Goal: Task Accomplishment & Management: Manage account settings

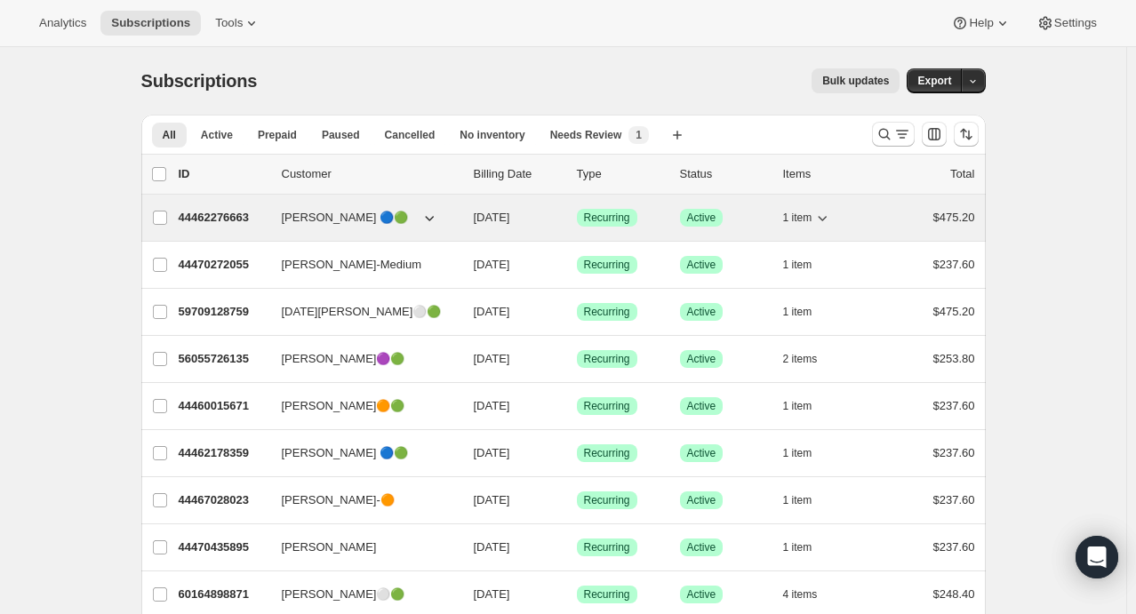
click at [823, 223] on icon "button" at bounding box center [822, 218] width 18 height 18
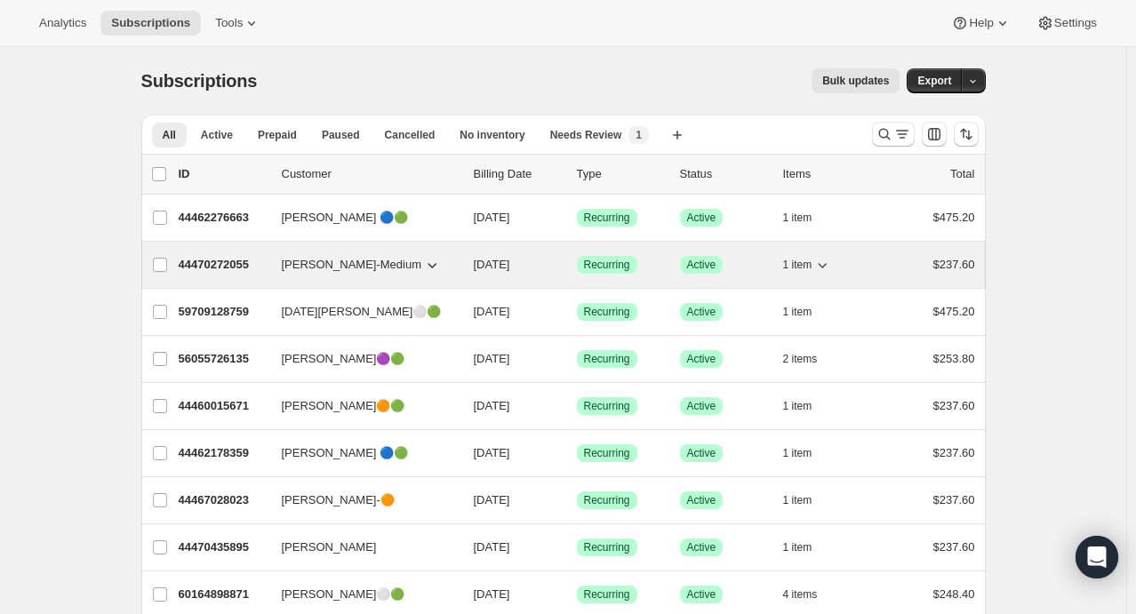
click at [826, 260] on icon "button" at bounding box center [822, 265] width 18 height 18
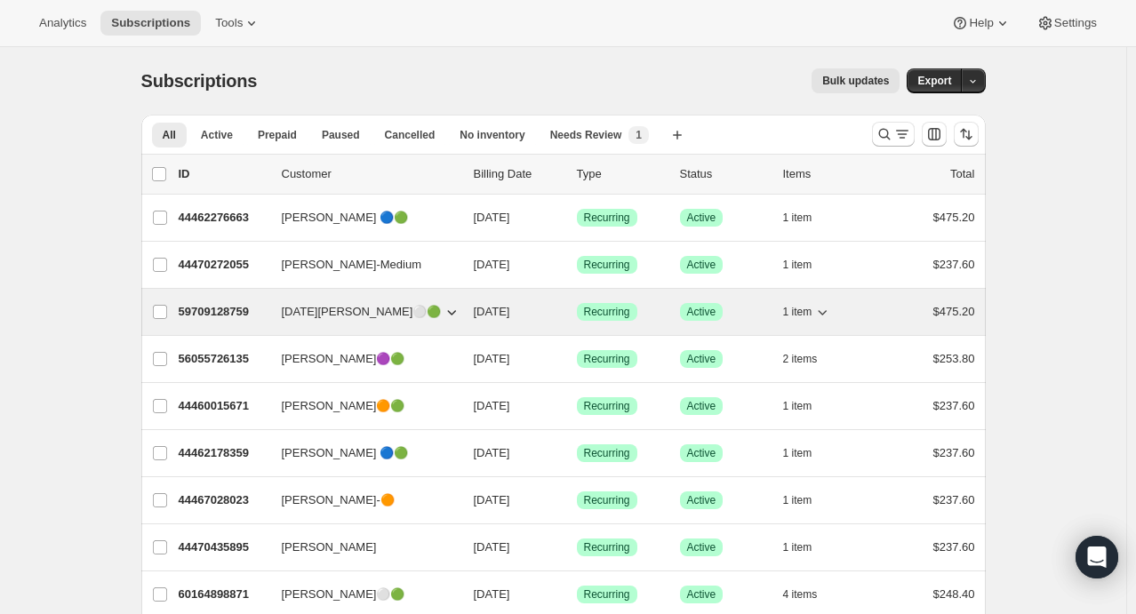
click at [831, 309] on icon "button" at bounding box center [822, 312] width 18 height 18
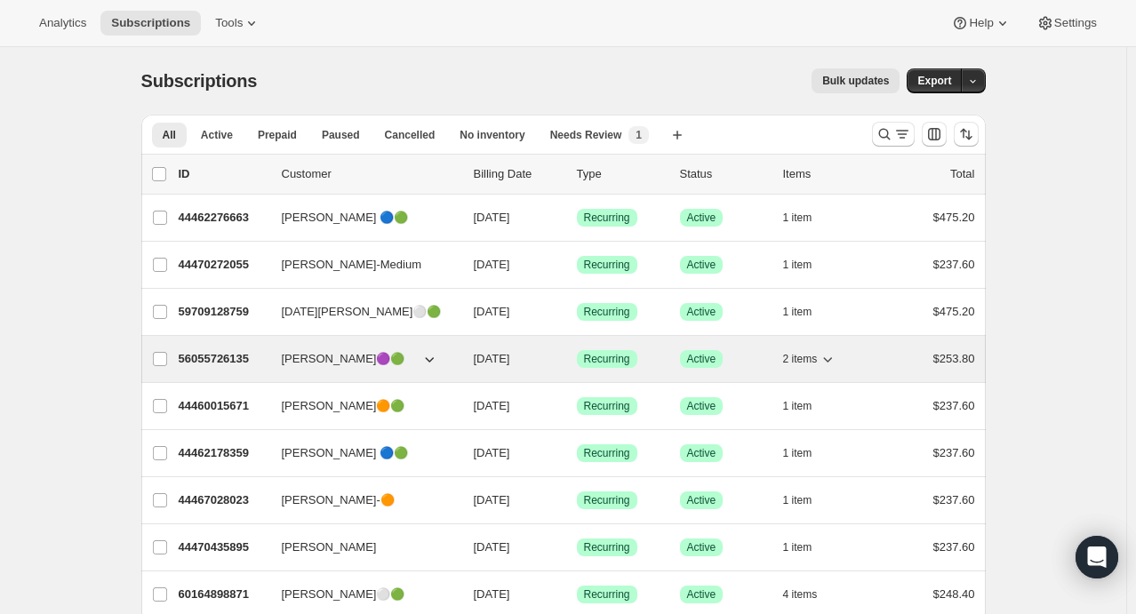
click at [836, 358] on icon "button" at bounding box center [828, 359] width 18 height 18
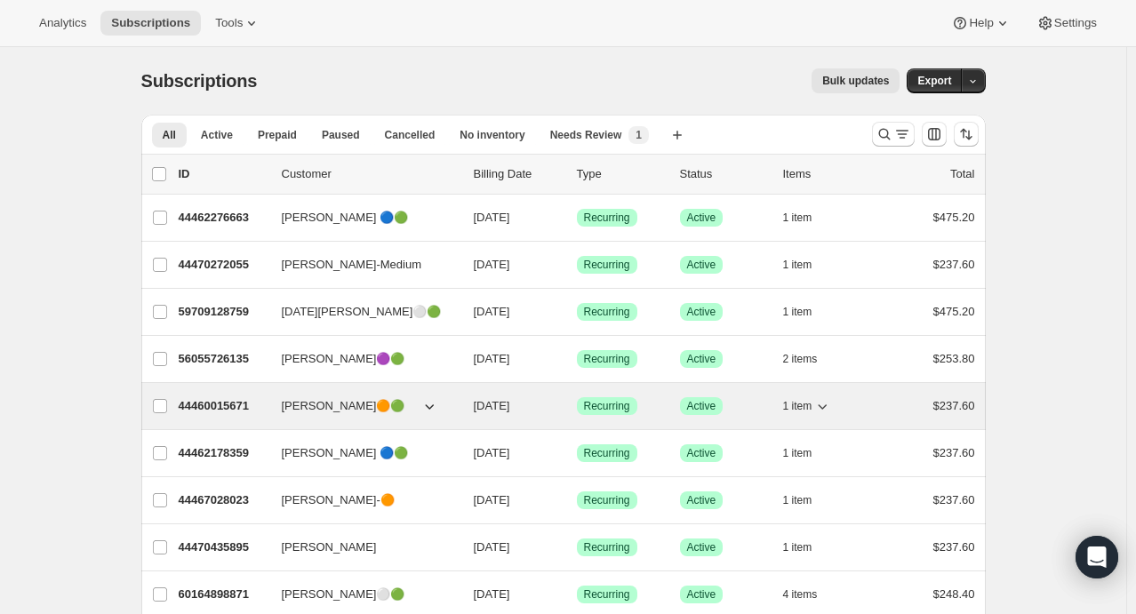
click at [826, 404] on icon "button" at bounding box center [822, 406] width 18 height 18
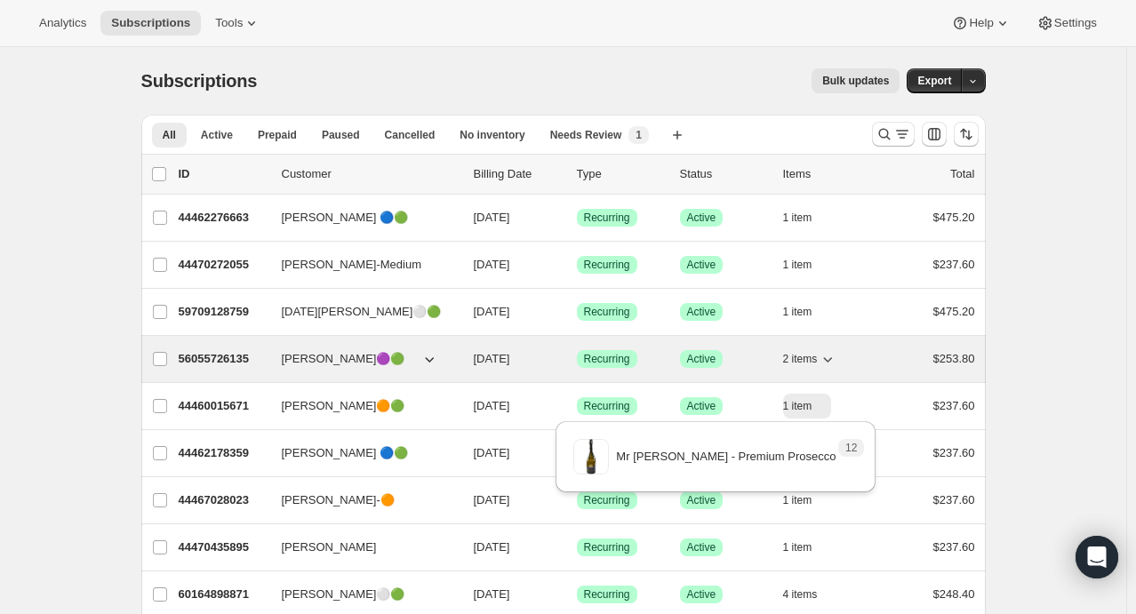
click at [825, 356] on icon "button" at bounding box center [828, 359] width 18 height 18
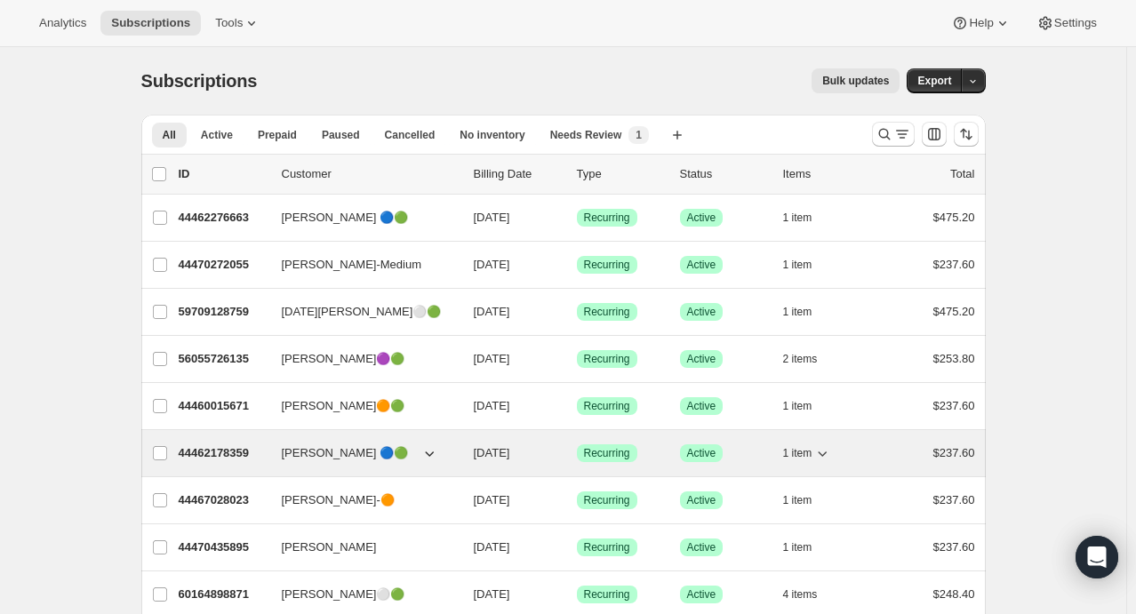
click at [829, 450] on icon "button" at bounding box center [822, 453] width 18 height 18
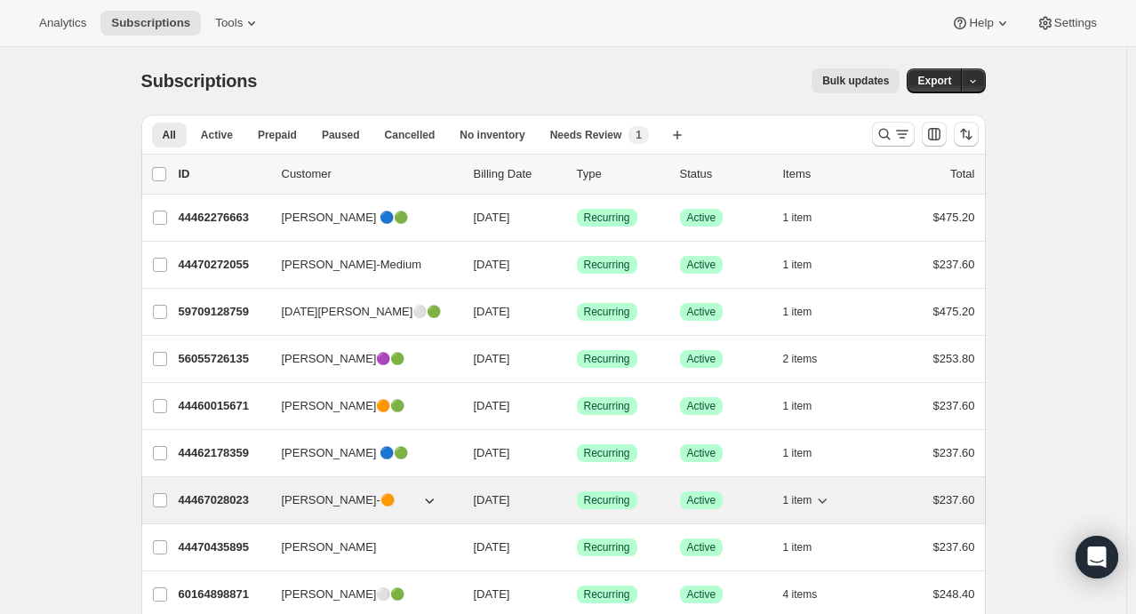
click at [829, 496] on icon "button" at bounding box center [822, 501] width 18 height 18
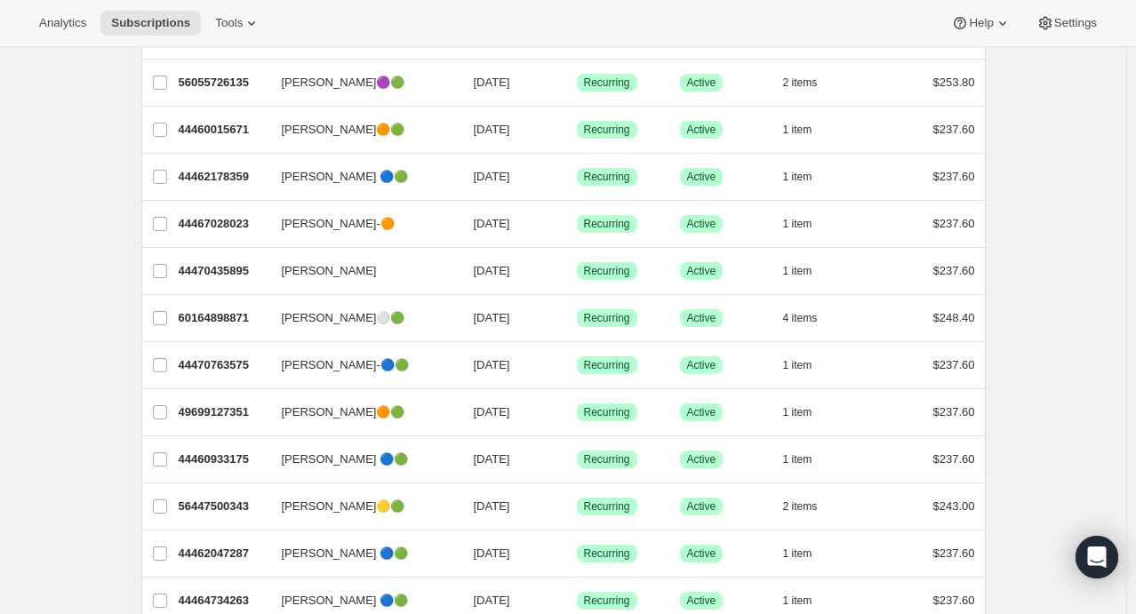
scroll to position [277, 0]
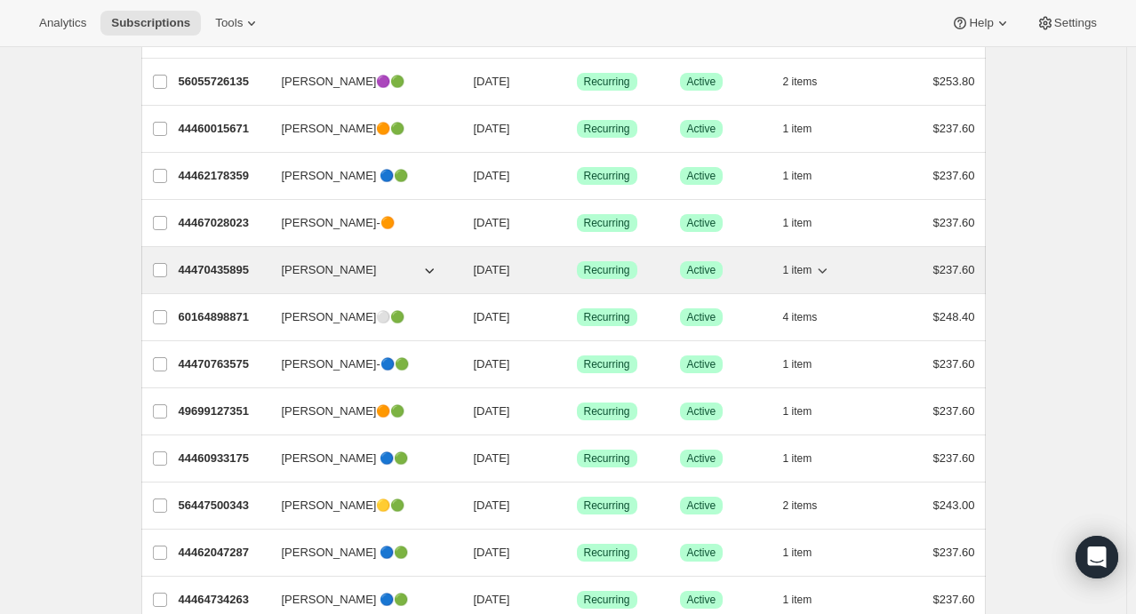
click at [826, 266] on icon "button" at bounding box center [822, 270] width 18 height 18
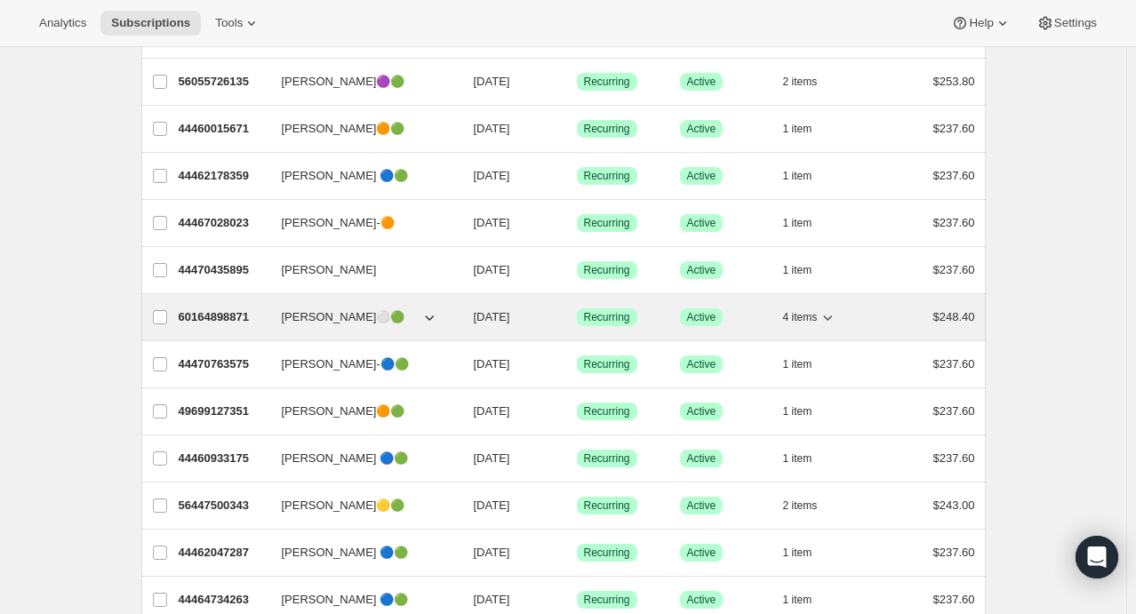
click at [834, 317] on icon "button" at bounding box center [828, 317] width 18 height 18
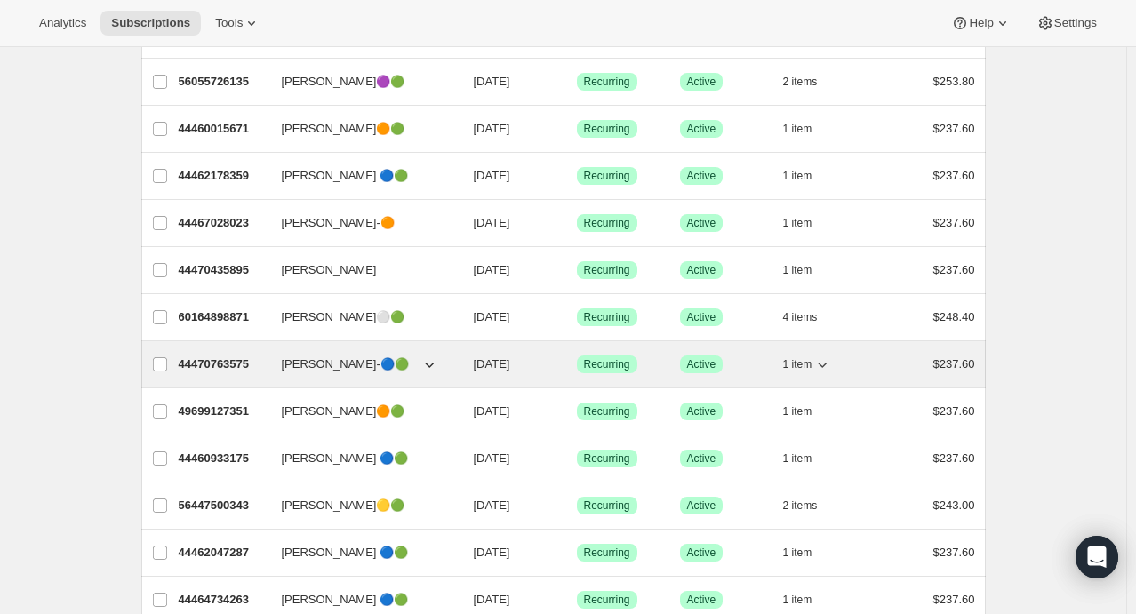
click at [831, 363] on icon "button" at bounding box center [822, 365] width 18 height 18
